Goal: Task Accomplishment & Management: Manage account settings

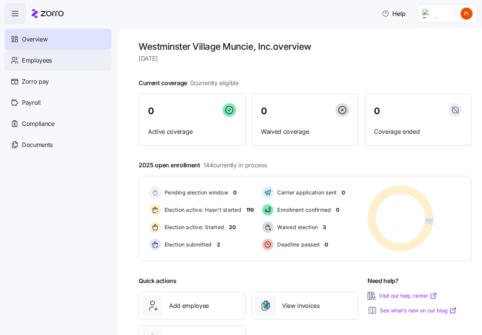
click at [41, 60] on span "Employees" at bounding box center [37, 60] width 30 height 9
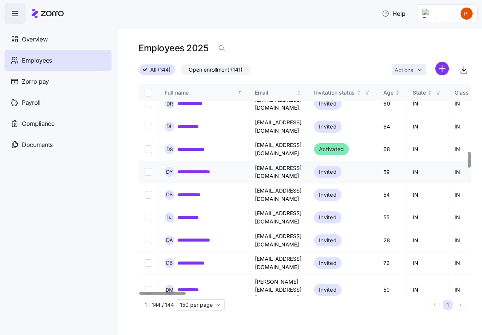
scroll to position [1035, 0]
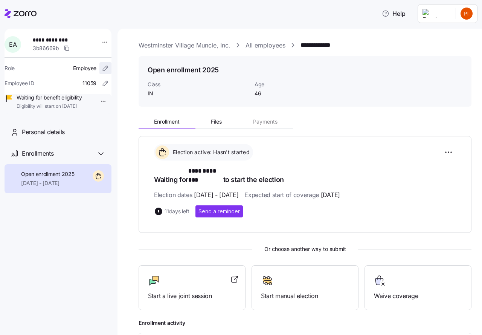
click at [102, 68] on icon "button" at bounding box center [106, 68] width 8 height 8
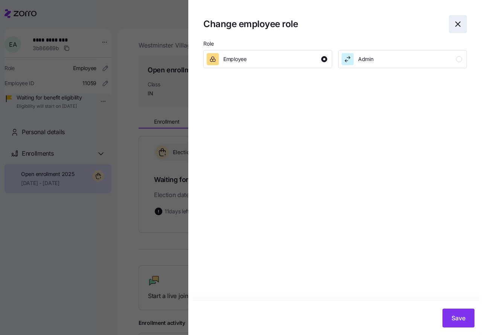
click at [459, 24] on icon "button" at bounding box center [457, 24] width 9 height 9
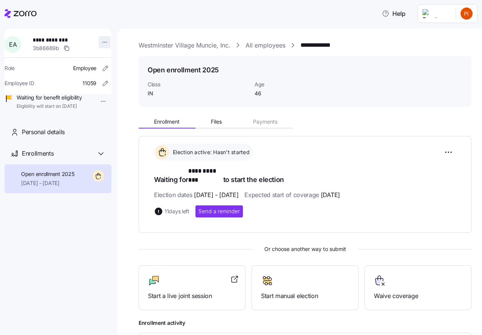
click at [99, 41] on html "**********" at bounding box center [241, 165] width 482 height 330
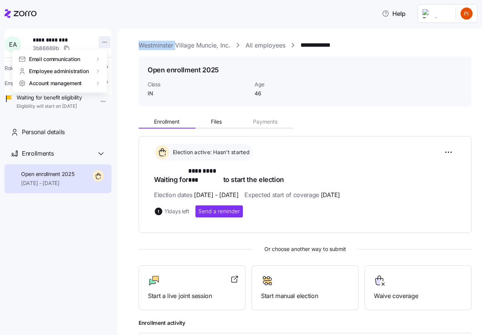
click at [99, 41] on html "**********" at bounding box center [241, 165] width 482 height 330
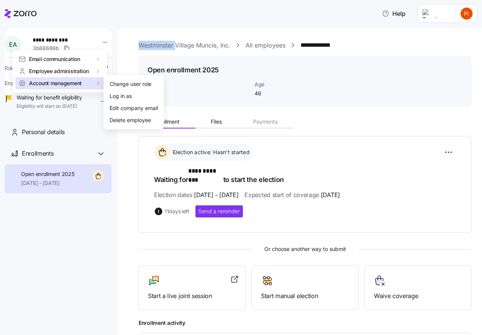
click at [58, 84] on span "Account management" at bounding box center [55, 83] width 53 height 8
click at [123, 109] on div "Edit company email" at bounding box center [134, 108] width 48 height 8
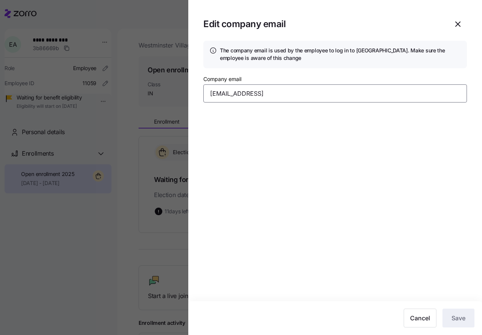
click at [294, 93] on input "[EMAIL_ADDRESS]" at bounding box center [335, 93] width 264 height 18
type input "[EMAIL_ADDRESS][DOMAIN_NAME]"
click at [457, 320] on span "Save" at bounding box center [458, 317] width 14 height 9
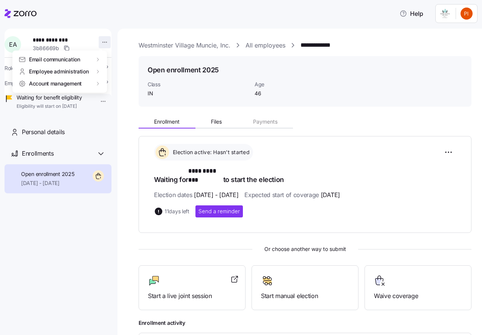
click at [102, 41] on html "**********" at bounding box center [241, 165] width 482 height 330
click at [61, 59] on span "Email communication" at bounding box center [54, 59] width 51 height 8
click at [120, 59] on div "Account invitation" at bounding box center [132, 60] width 44 height 8
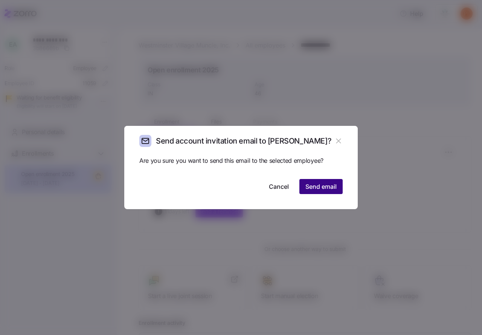
click at [307, 187] on span "Send email" at bounding box center [320, 186] width 31 height 9
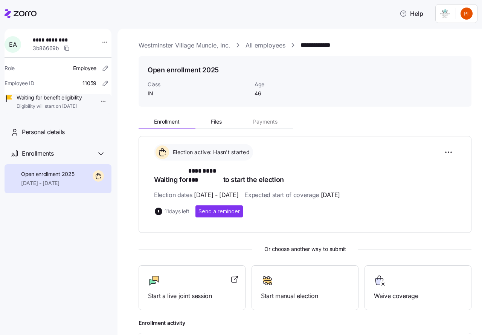
click at [268, 44] on link "All employees" at bounding box center [265, 45] width 40 height 9
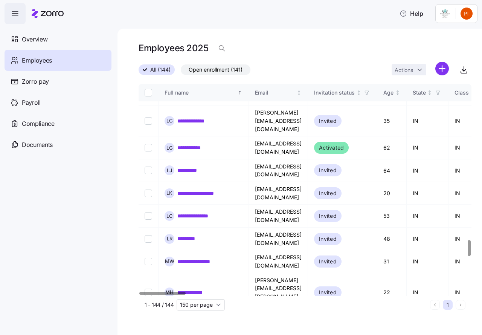
scroll to position [2111, 0]
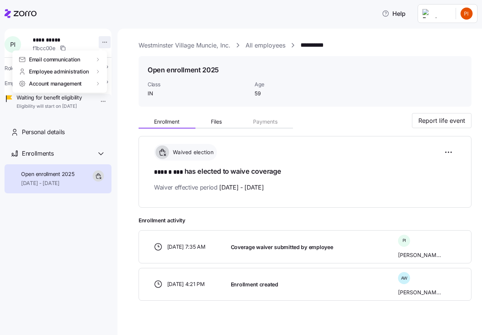
click at [102, 41] on html "**********" at bounding box center [241, 165] width 482 height 330
click at [125, 60] on div "Account invitation" at bounding box center [132, 60] width 44 height 8
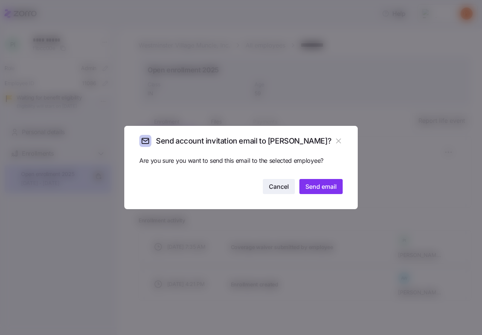
click at [284, 187] on span "Cancel" at bounding box center [279, 186] width 20 height 9
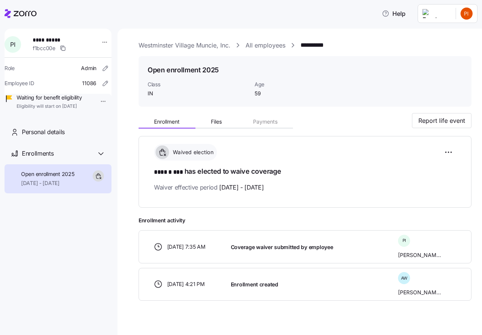
click at [162, 46] on link "Westminster Village Muncie, Inc." at bounding box center [185, 45] width 92 height 9
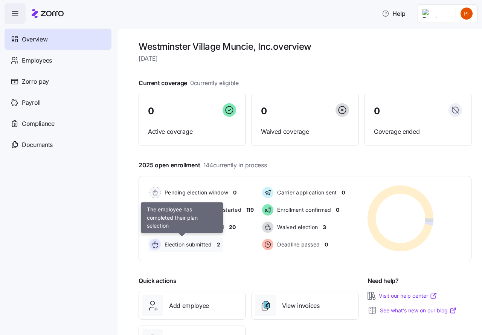
click at [184, 244] on span "Election submitted" at bounding box center [187, 245] width 50 height 8
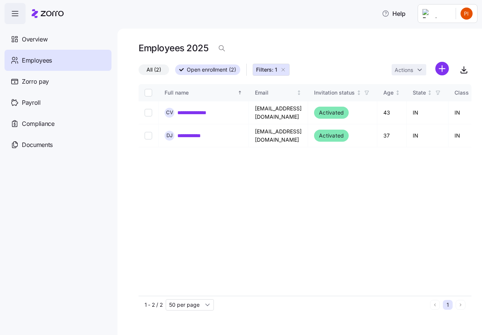
click at [42, 61] on span "Employees" at bounding box center [37, 60] width 30 height 9
click at [30, 38] on span "Overview" at bounding box center [35, 39] width 26 height 9
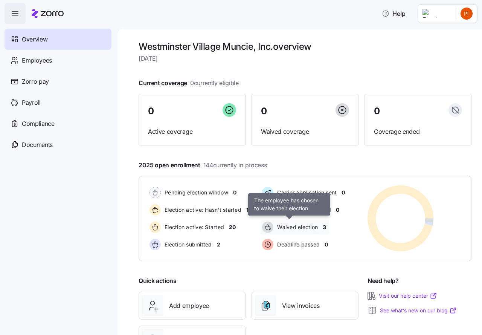
click at [297, 227] on span "Waived election" at bounding box center [296, 227] width 43 height 8
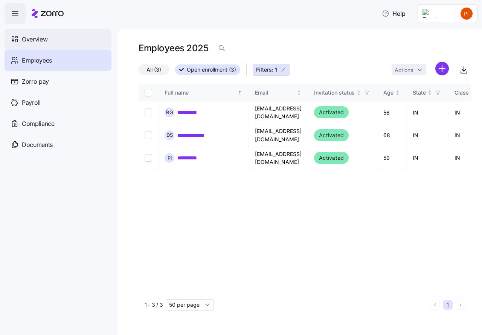
click at [42, 38] on span "Overview" at bounding box center [35, 39] width 26 height 9
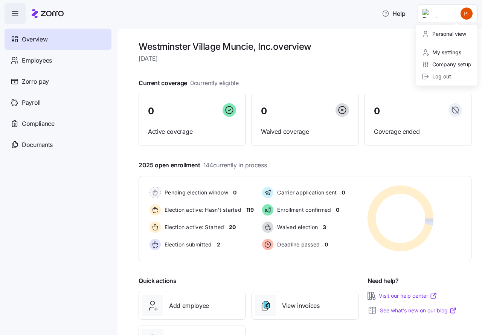
click at [468, 18] on html "Help Overview Employees Zorro pay Payroll Compliance Documents [GEOGRAPHIC_DATA…" at bounding box center [241, 165] width 482 height 330
click at [445, 75] on div "Log out" at bounding box center [436, 76] width 29 height 8
